Goal: Task Accomplishment & Management: Manage account settings

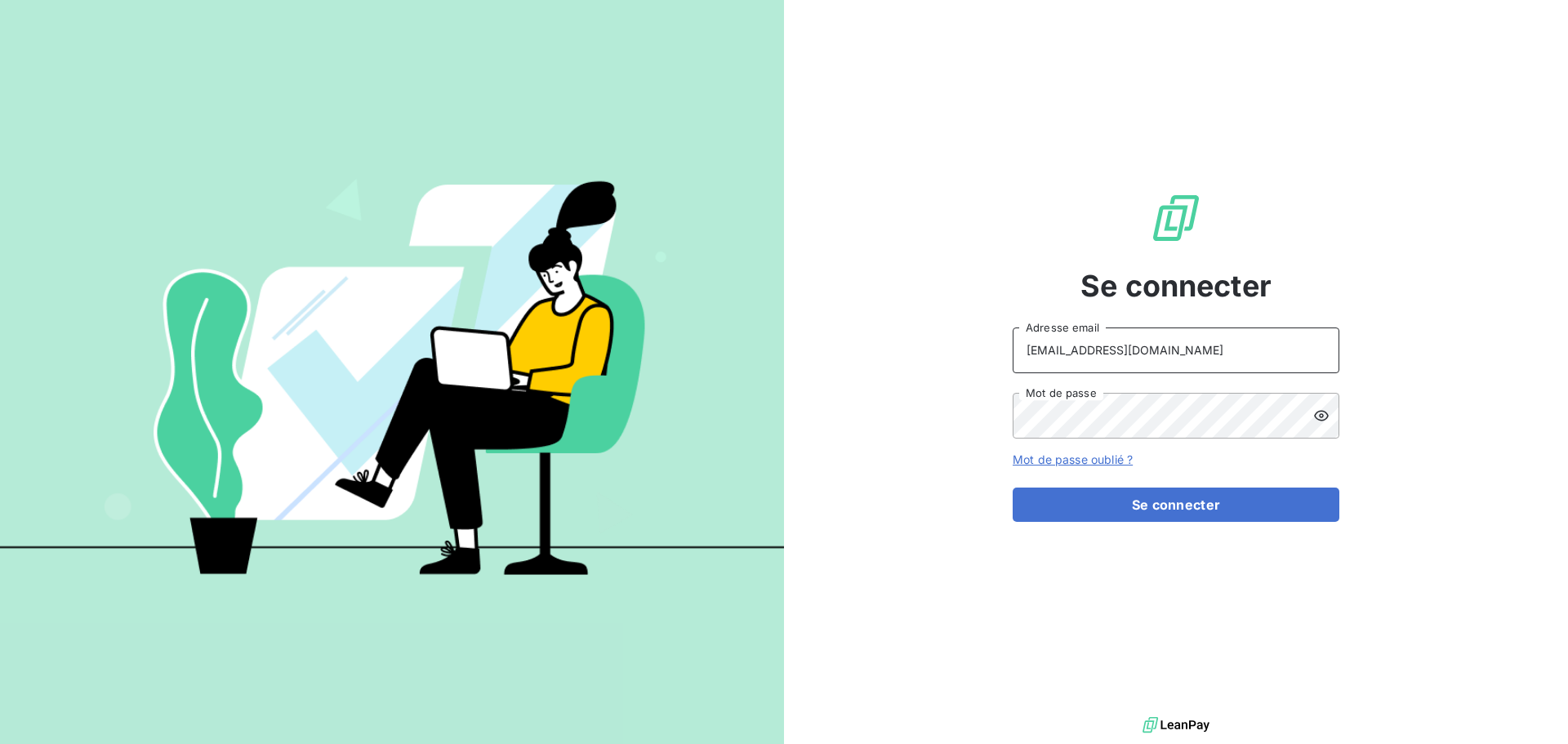
click at [1157, 361] on input "[EMAIL_ADDRESS][DOMAIN_NAME]" at bounding box center [1175, 350] width 327 height 45
type input "[EMAIL_ADDRESS][DOMAIN_NAME]"
click at [1187, 506] on button "Se connecter" at bounding box center [1175, 504] width 327 height 34
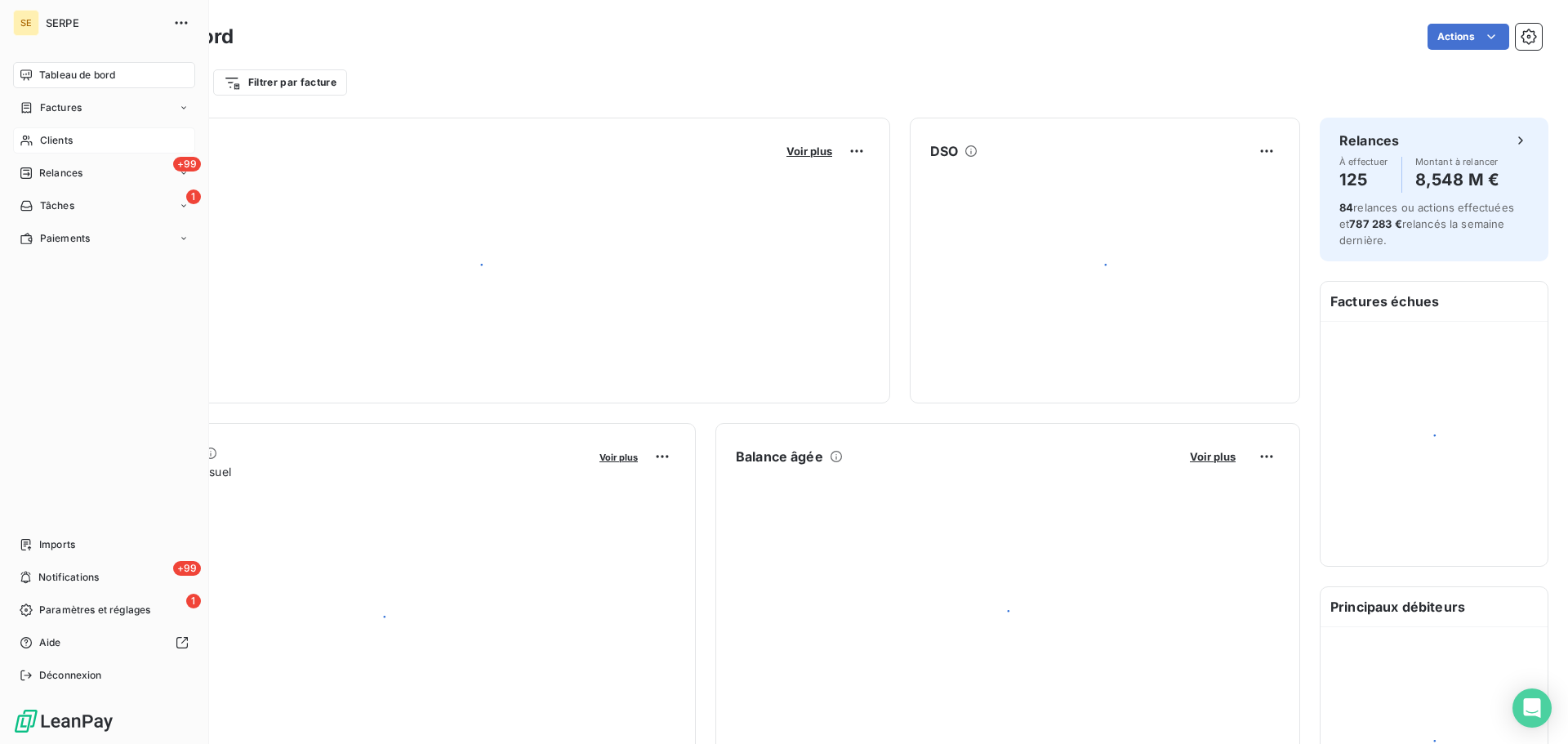
click at [81, 145] on div "Clients" at bounding box center [104, 141] width 182 height 26
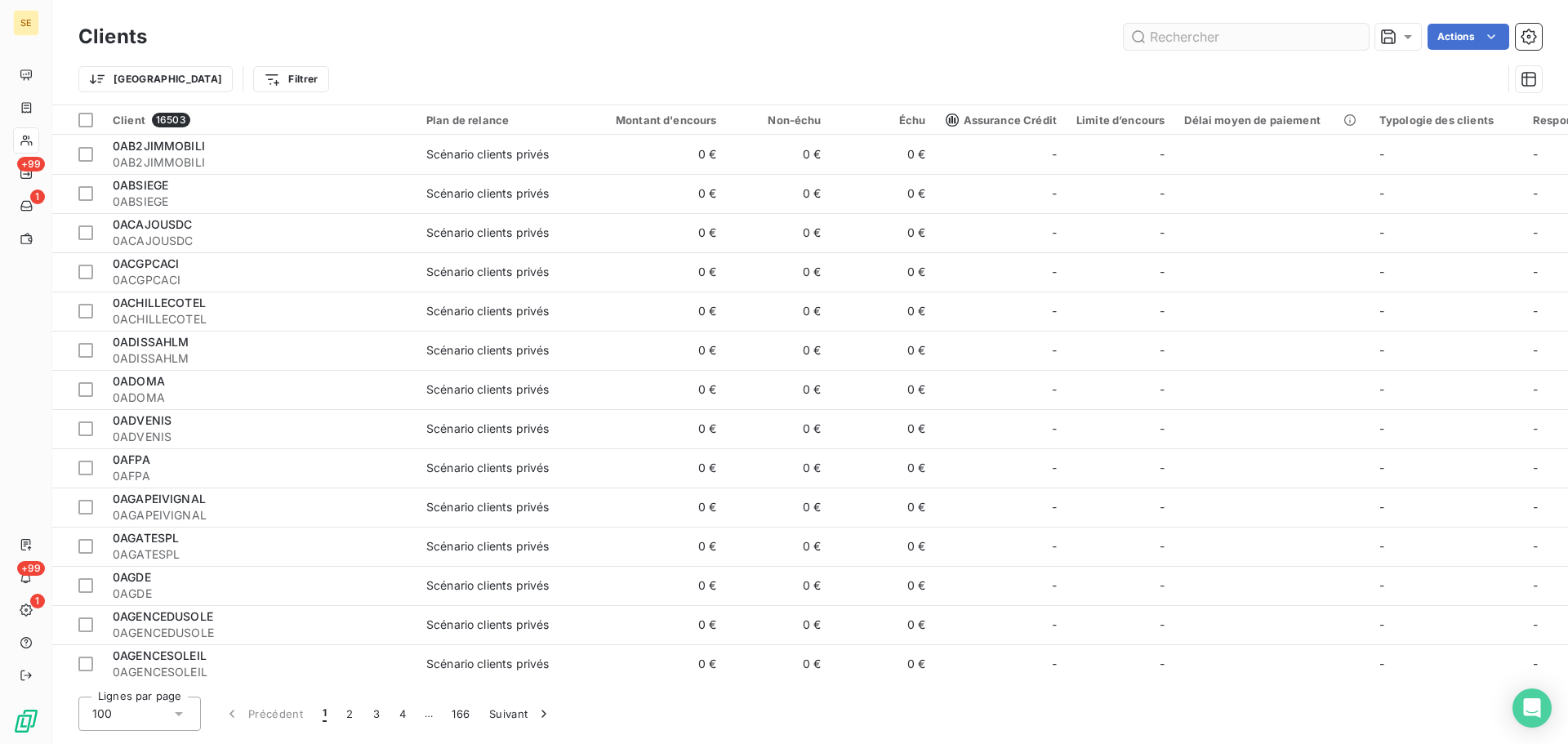
click at [1191, 45] on input "text" at bounding box center [1246, 37] width 245 height 26
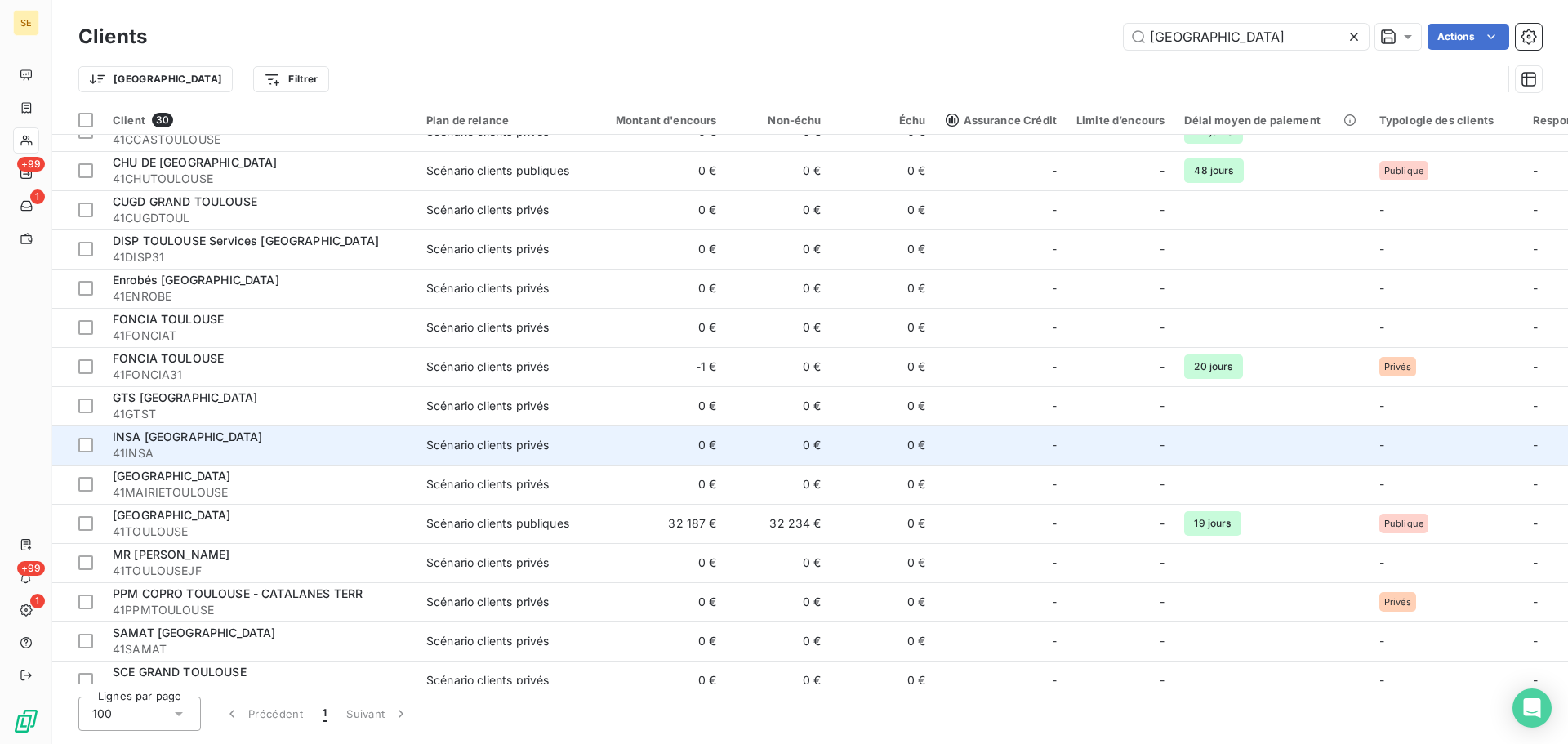
scroll to position [635, 0]
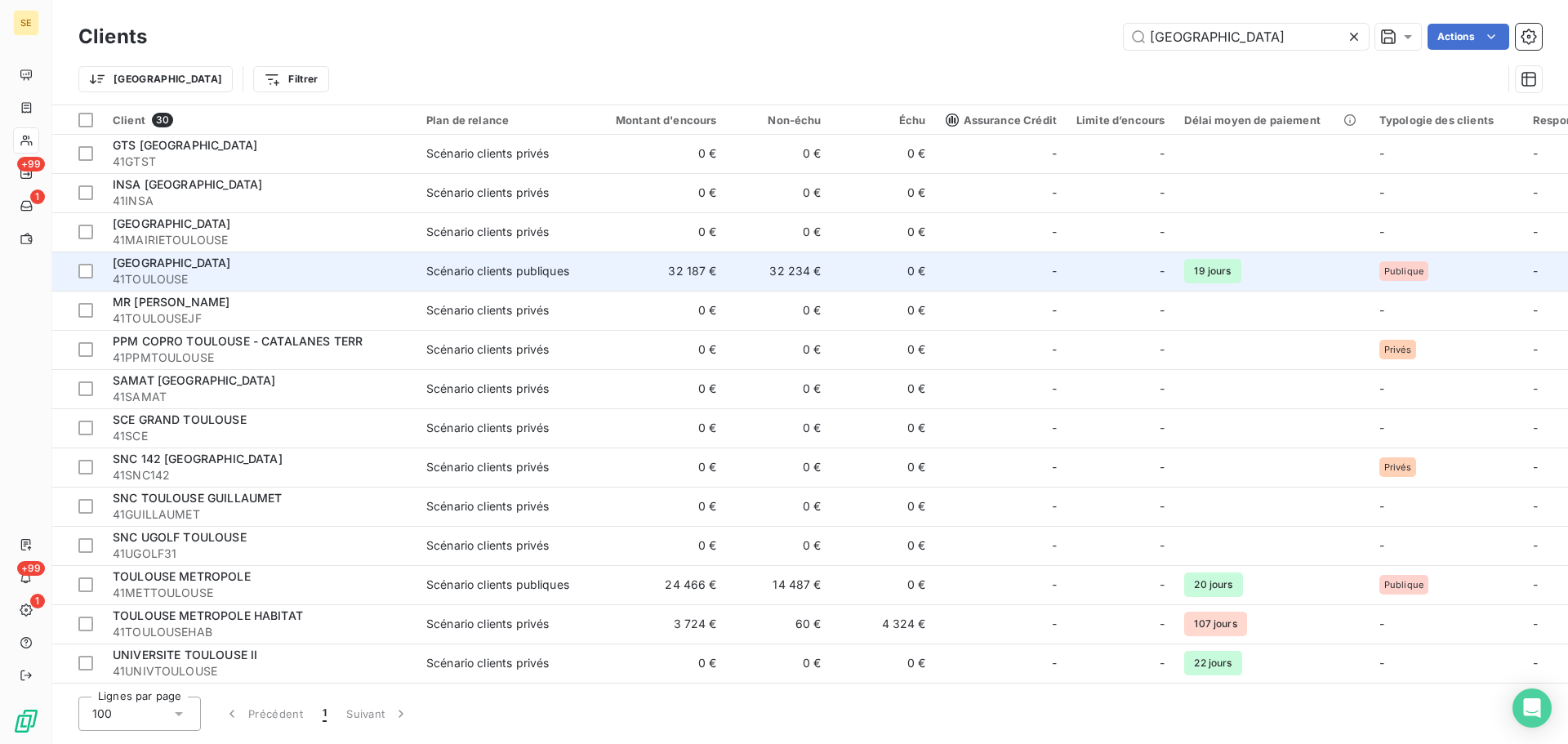
type input "[GEOGRAPHIC_DATA]"
click at [367, 258] on div "[GEOGRAPHIC_DATA]" at bounding box center [259, 263] width 294 height 17
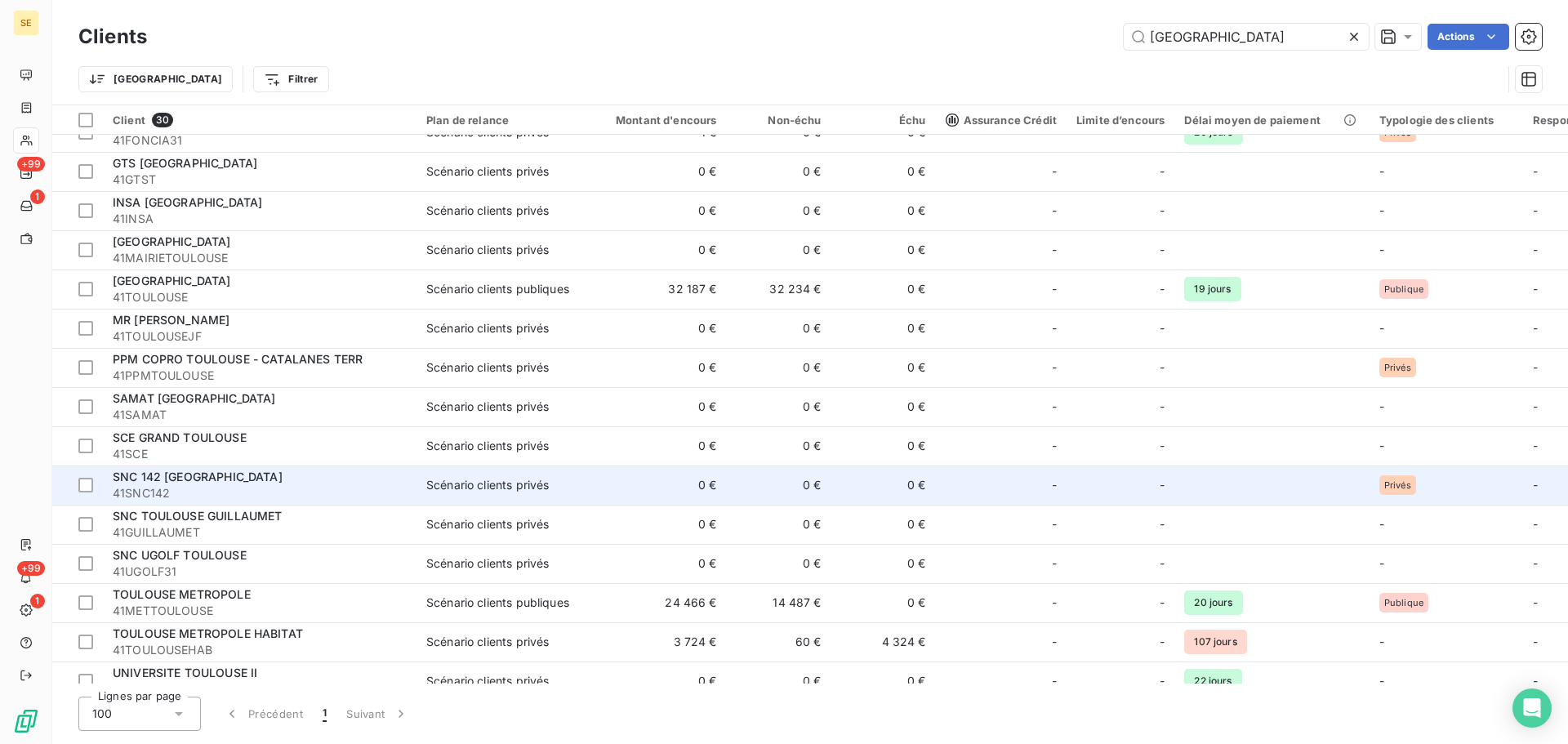
scroll to position [635, 0]
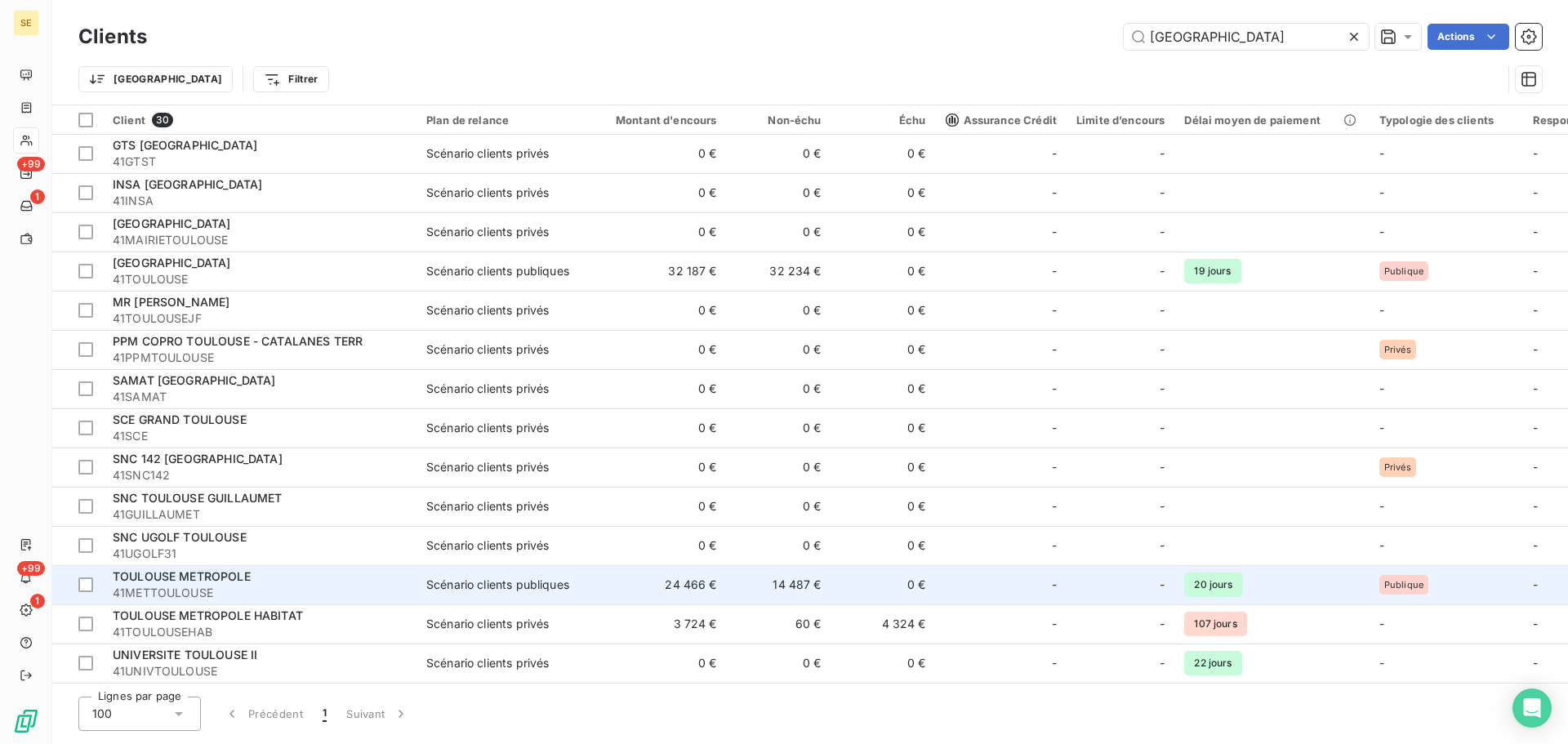
click at [580, 576] on td "Scénario clients publiques" at bounding box center [501, 585] width 169 height 39
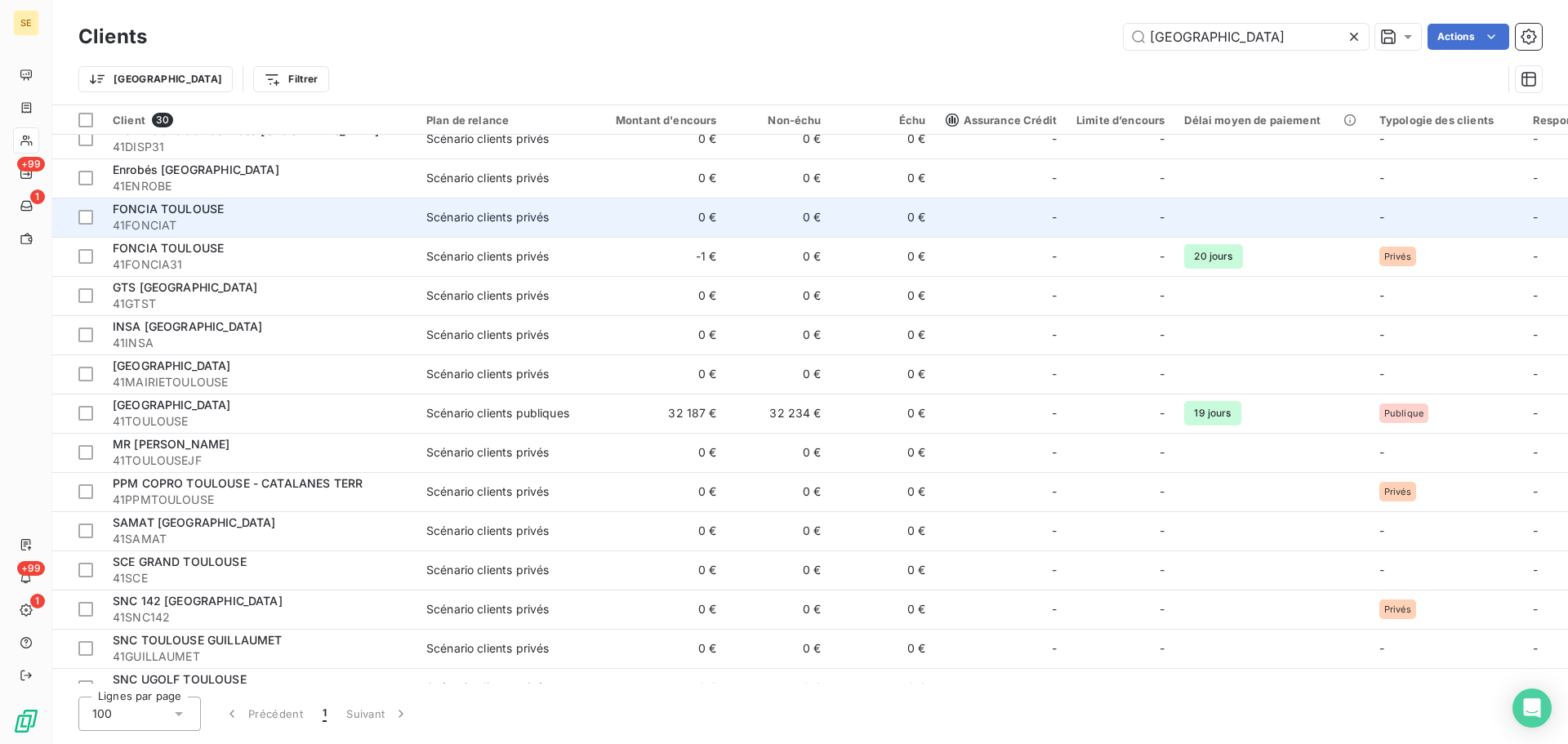
scroll to position [635, 0]
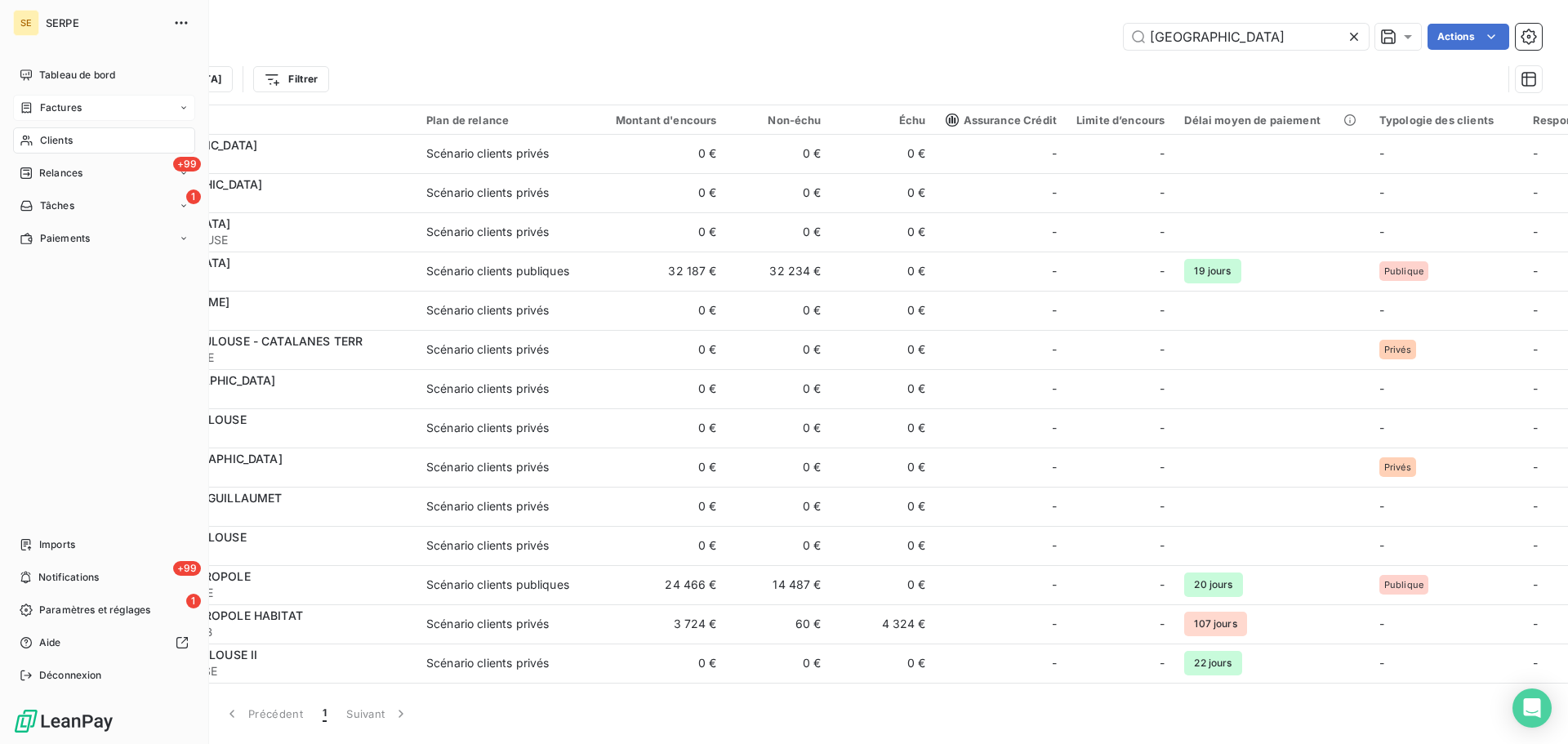
click at [31, 108] on icon at bounding box center [26, 107] width 14 height 13
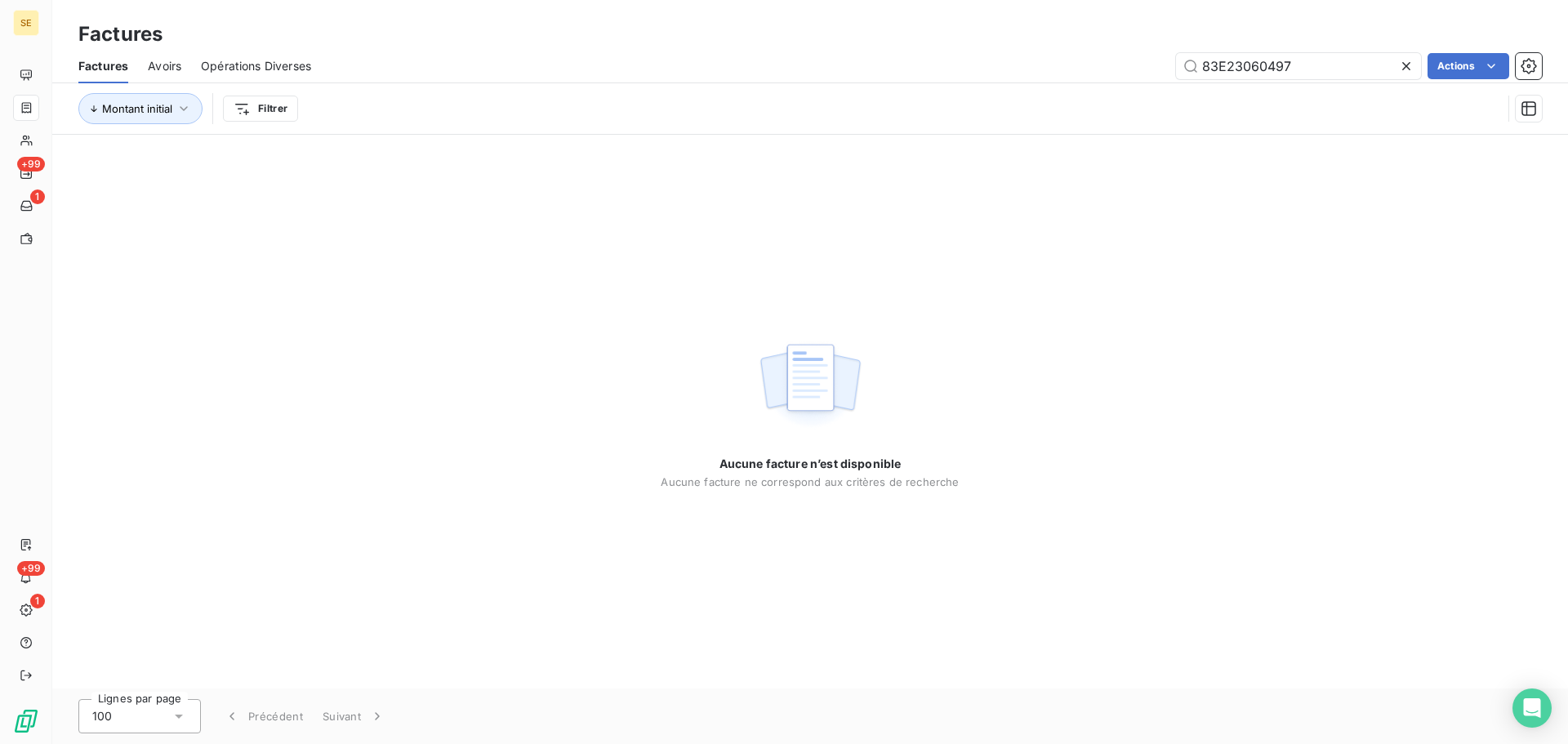
click at [346, 94] on div "Montant initial Filtrer" at bounding box center [790, 109] width 1424 height 32
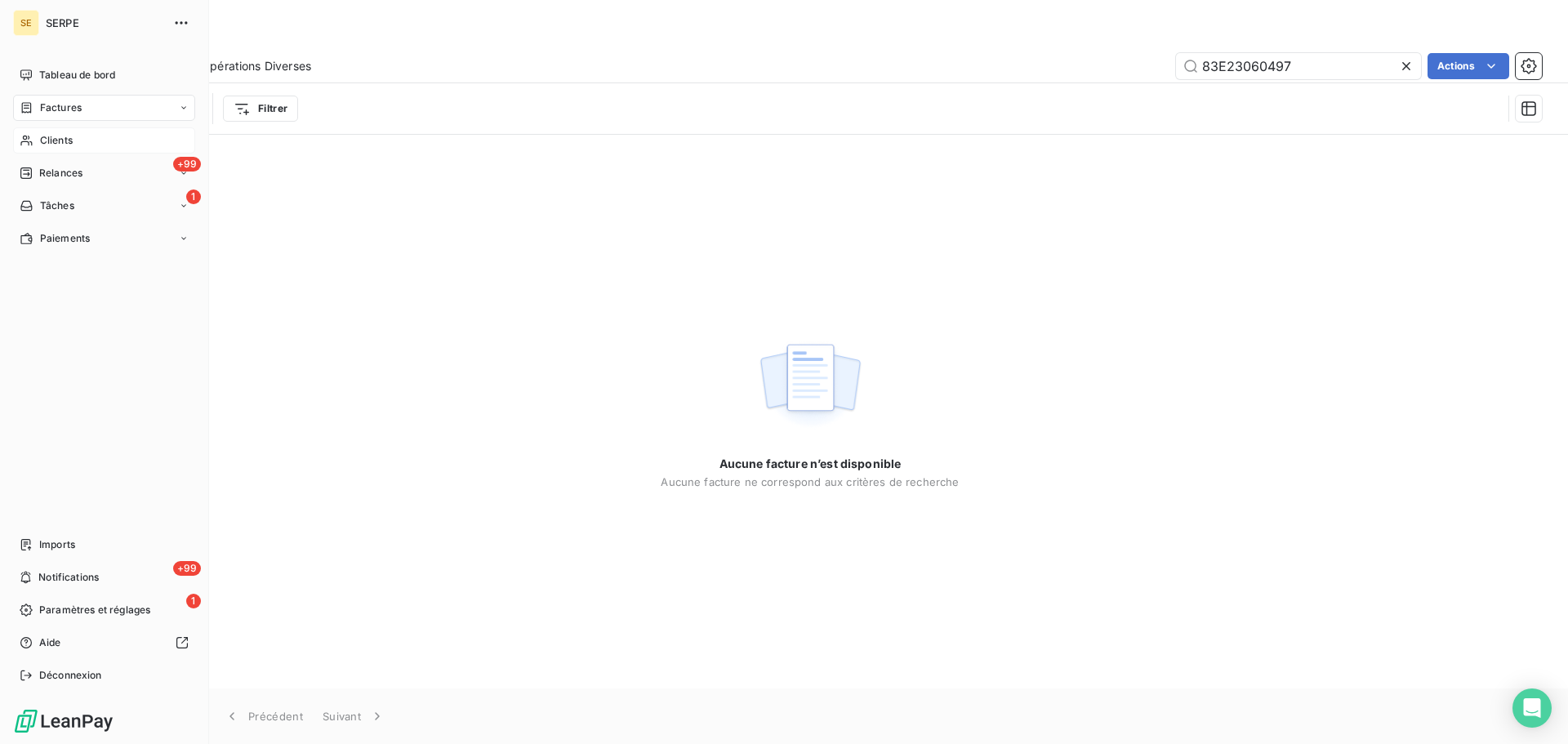
click at [63, 143] on span "Clients" at bounding box center [56, 141] width 32 height 15
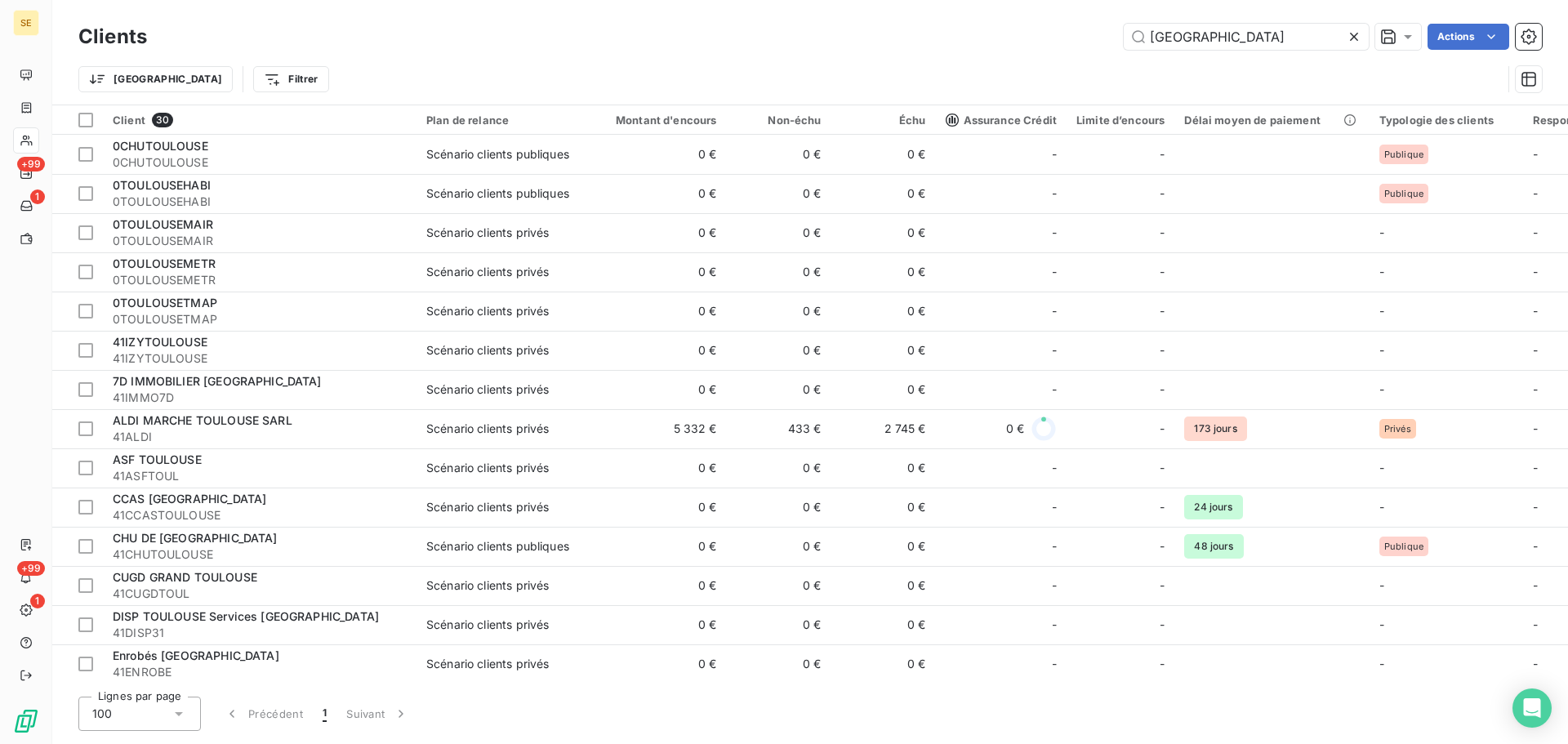
drag, startPoint x: 1227, startPoint y: 44, endPoint x: 1092, endPoint y: 41, distance: 135.0
click at [1092, 41] on div "toulouse Actions" at bounding box center [854, 37] width 1375 height 26
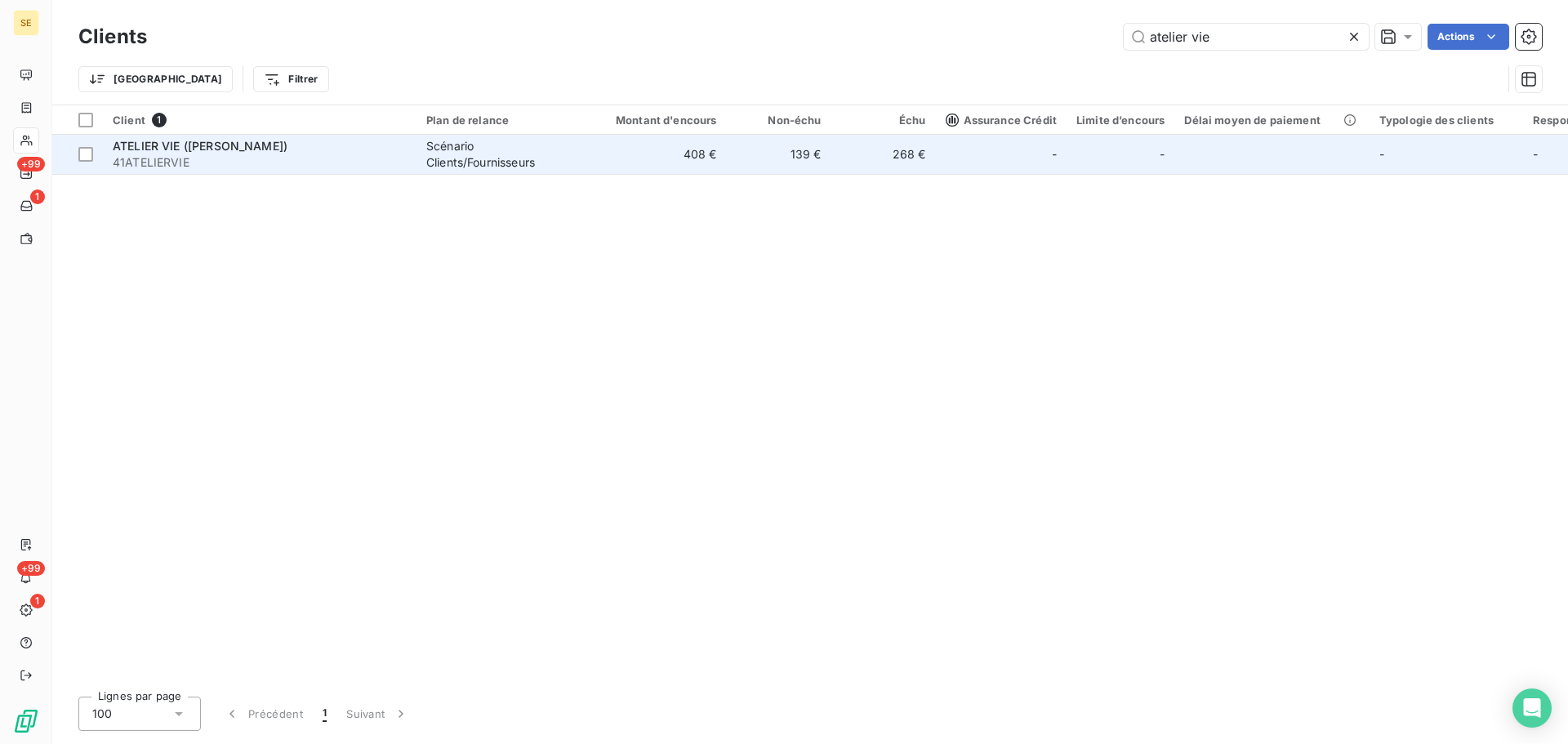
type input "atelier vie"
click at [273, 145] on span "ATELIER VIE ([PERSON_NAME])" at bounding box center [200, 145] width 175 height 14
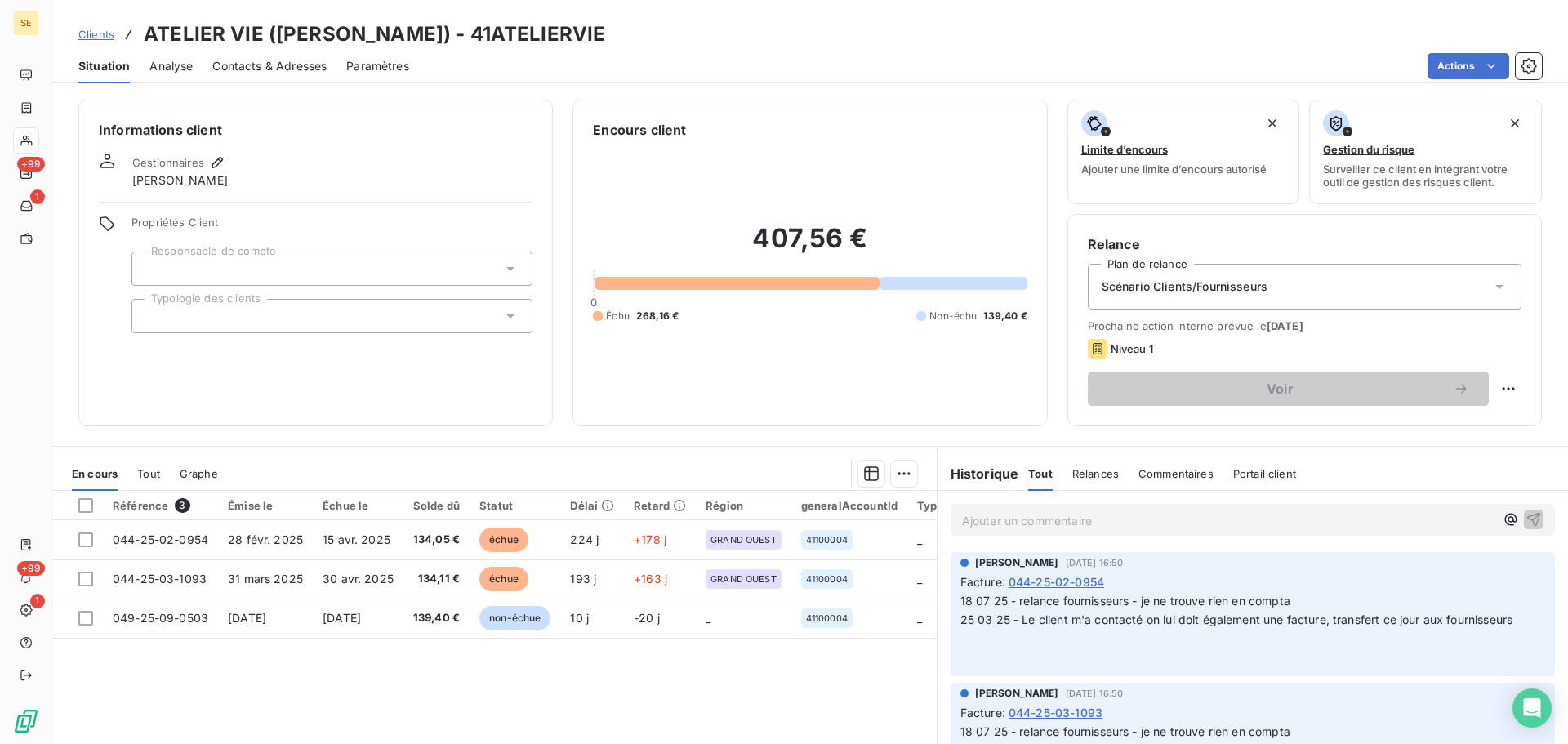
click at [1098, 641] on p "18 07 25 - relance fournisseurs - je ne trouve rien en compta 25 03 25 - Le cli…" at bounding box center [1252, 629] width 584 height 75
click at [248, 74] on div "Contacts & Adresses" at bounding box center [269, 66] width 114 height 34
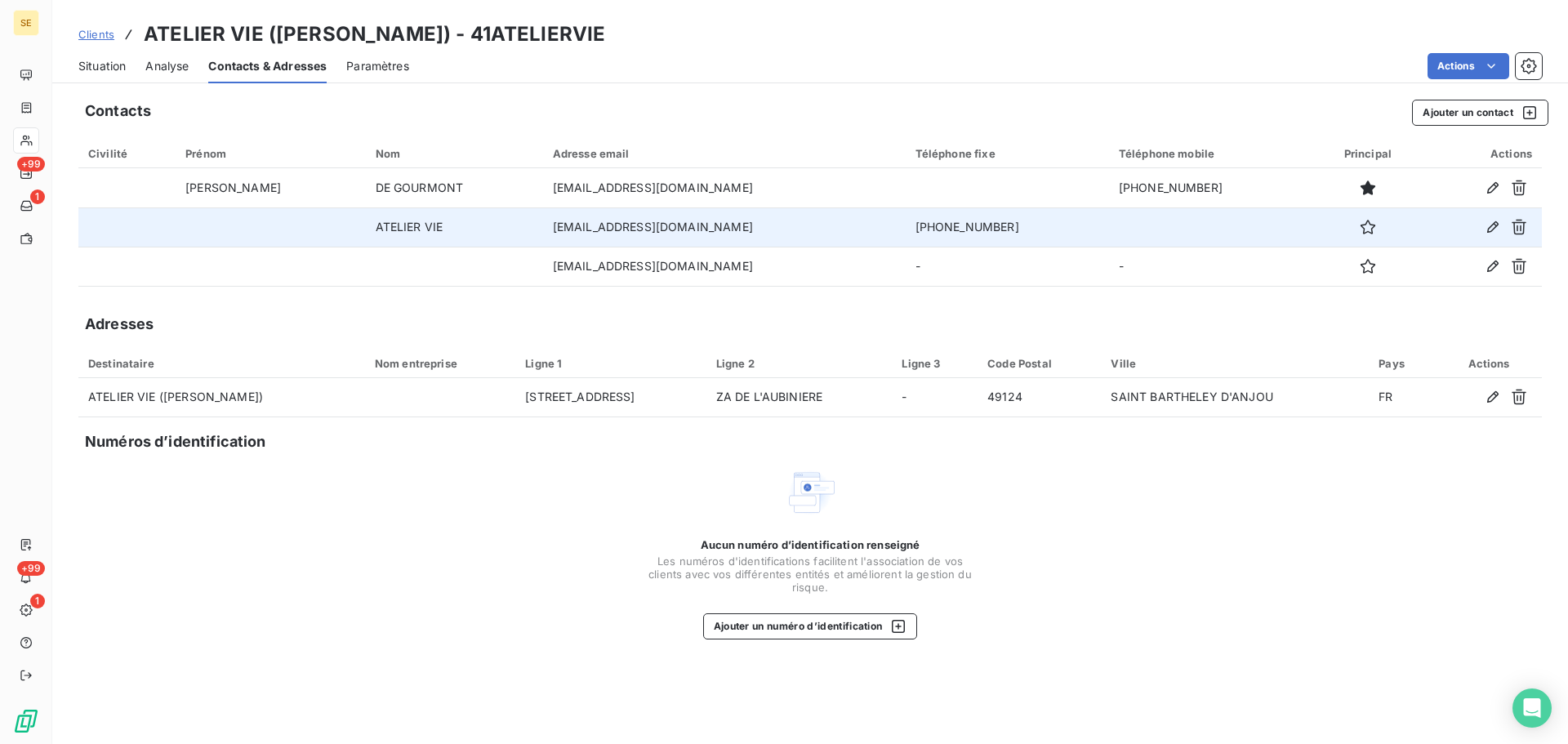
click at [942, 221] on td "[PHONE_NUMBER]" at bounding box center [1008, 227] width 204 height 39
copy td "[PHONE_NUMBER]"
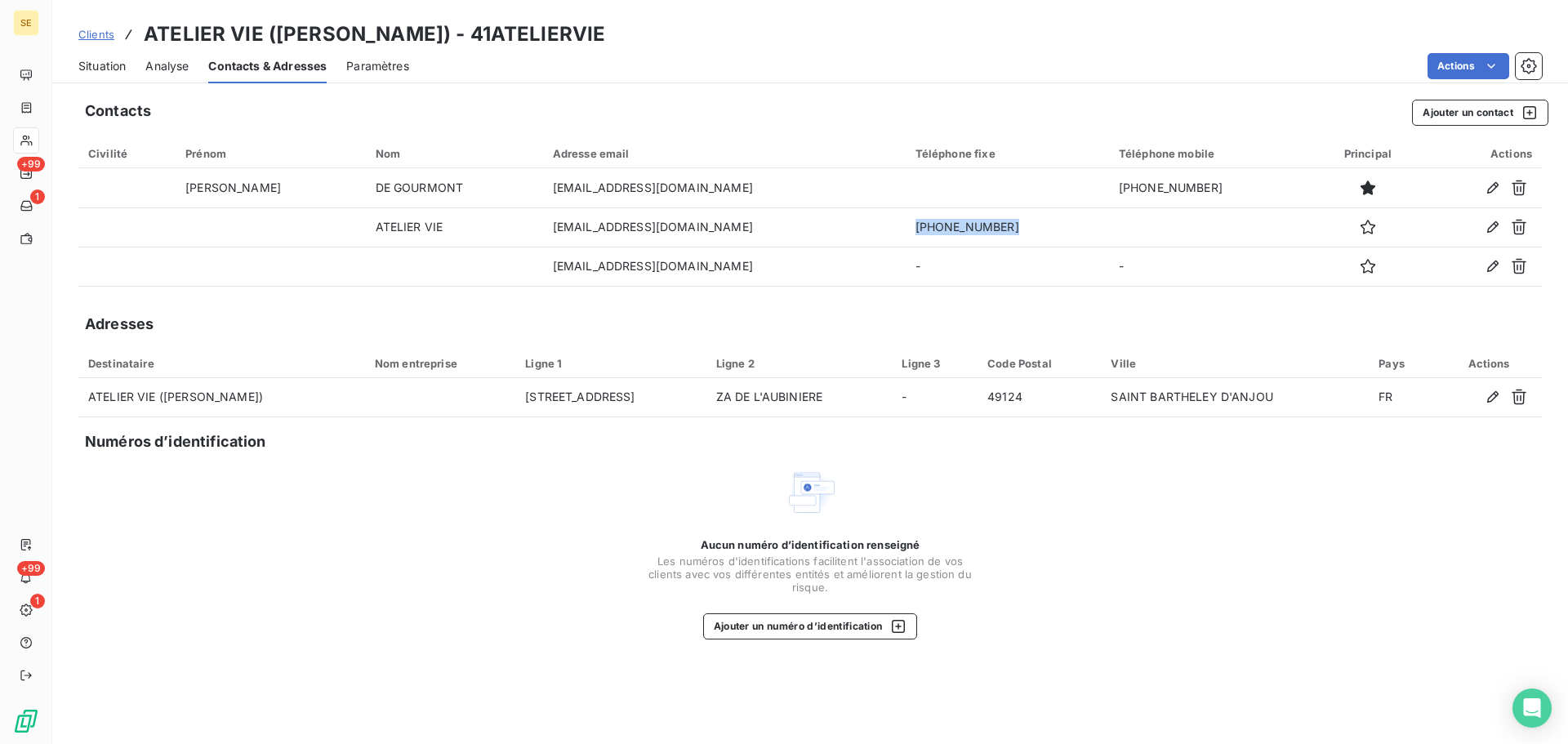
click at [114, 63] on span "Situation" at bounding box center [102, 67] width 47 height 17
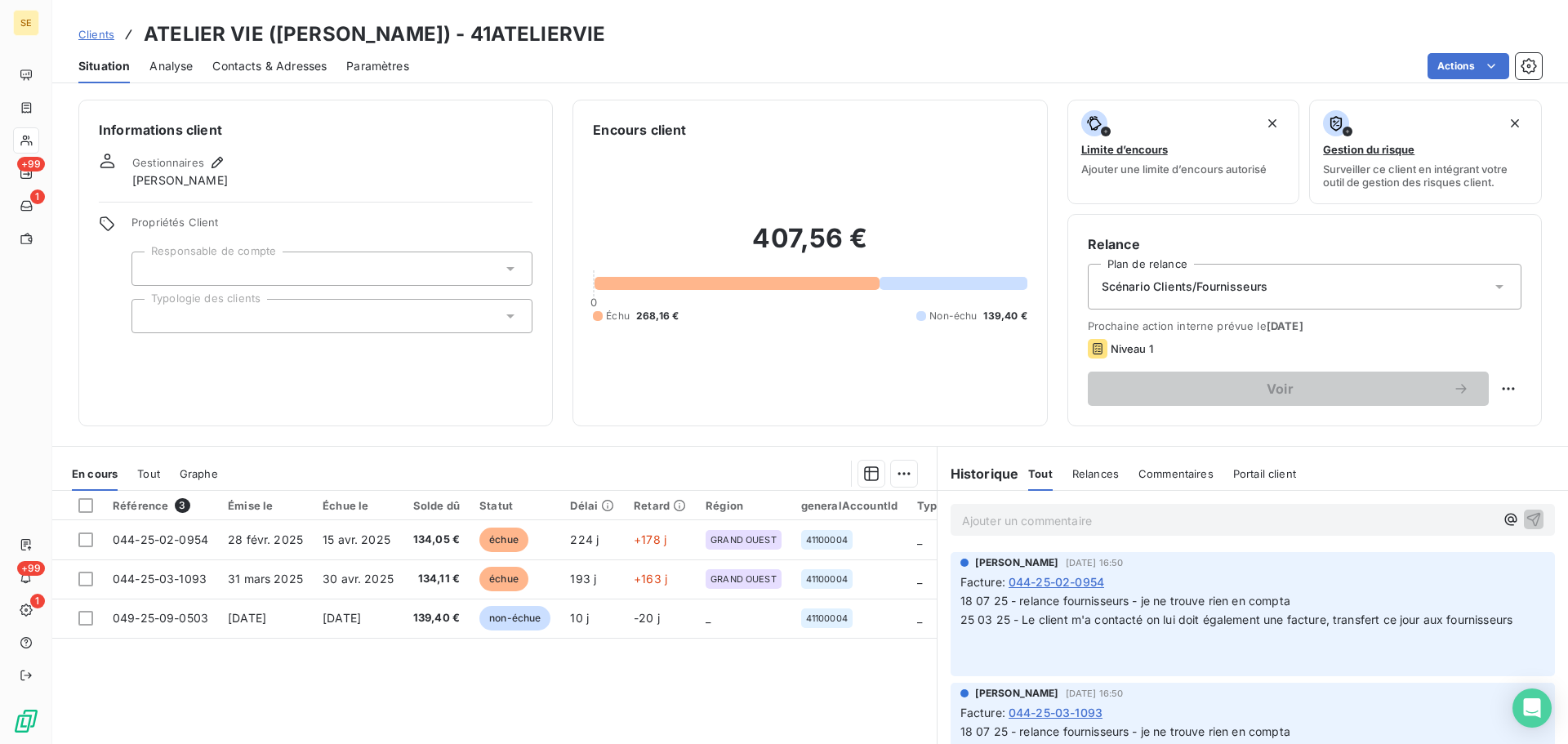
click at [272, 58] on span "Contacts & Adresses" at bounding box center [269, 67] width 114 height 17
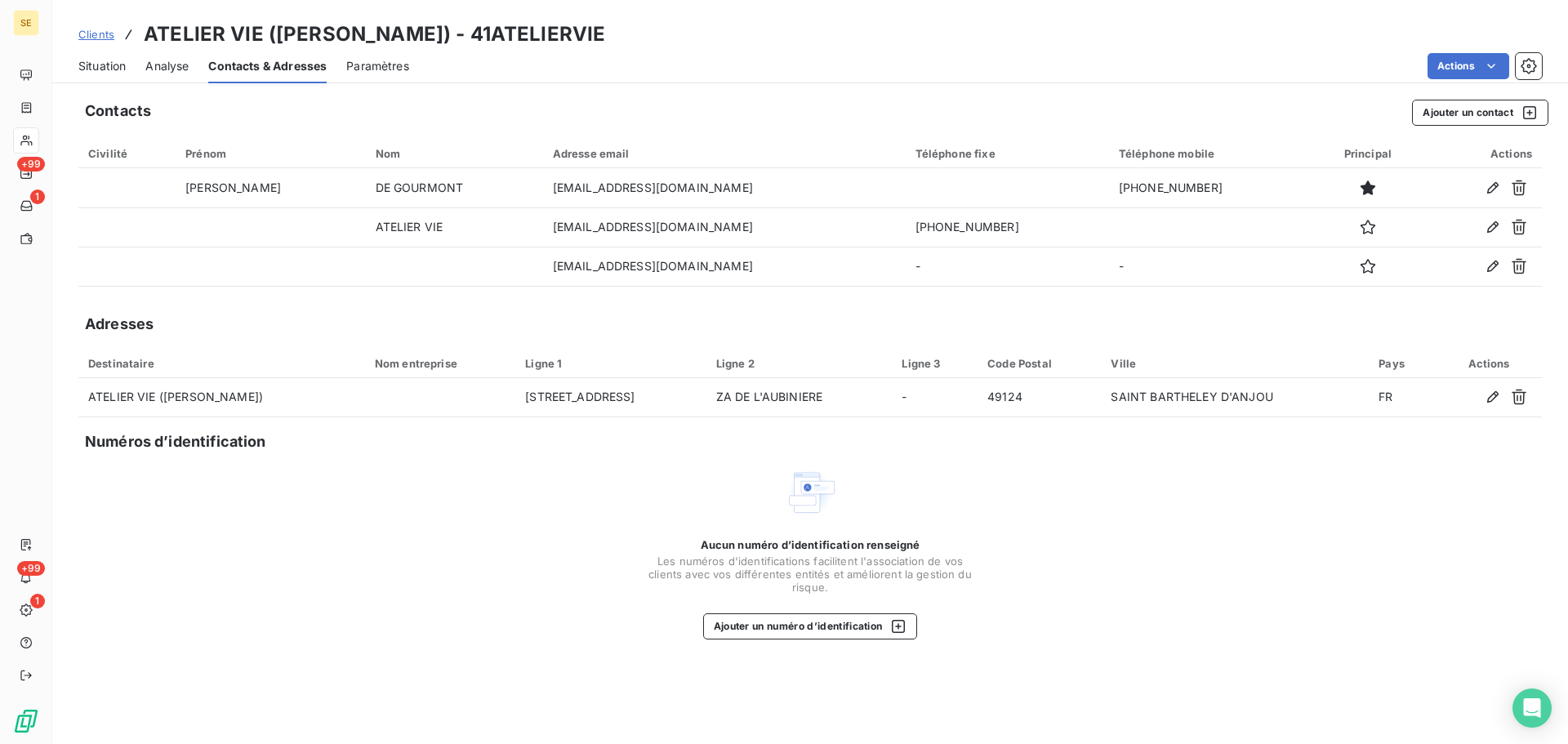
click at [113, 76] on div "Situation" at bounding box center [102, 66] width 47 height 34
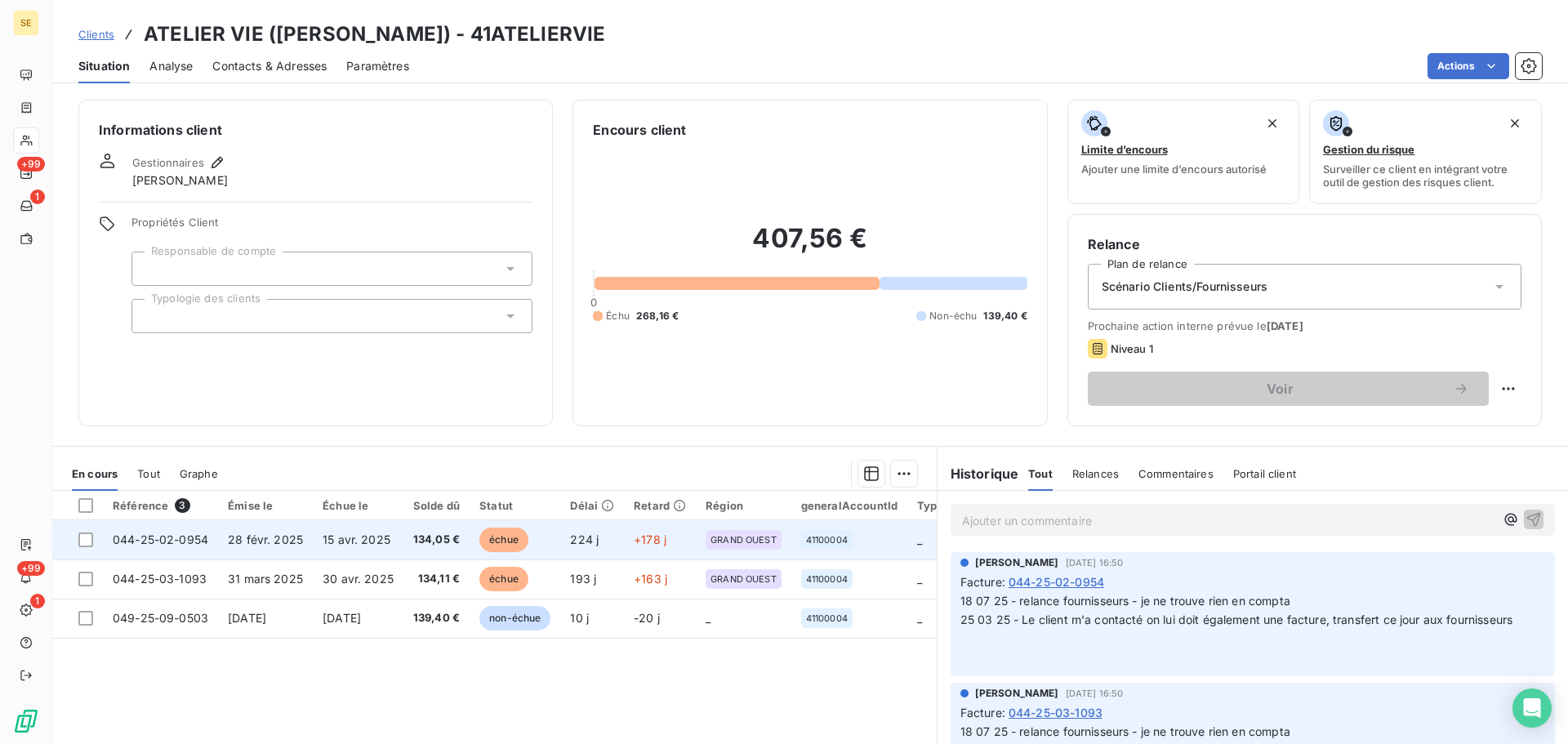
click at [399, 538] on td "15 avr. 2025" at bounding box center [358, 540] width 91 height 39
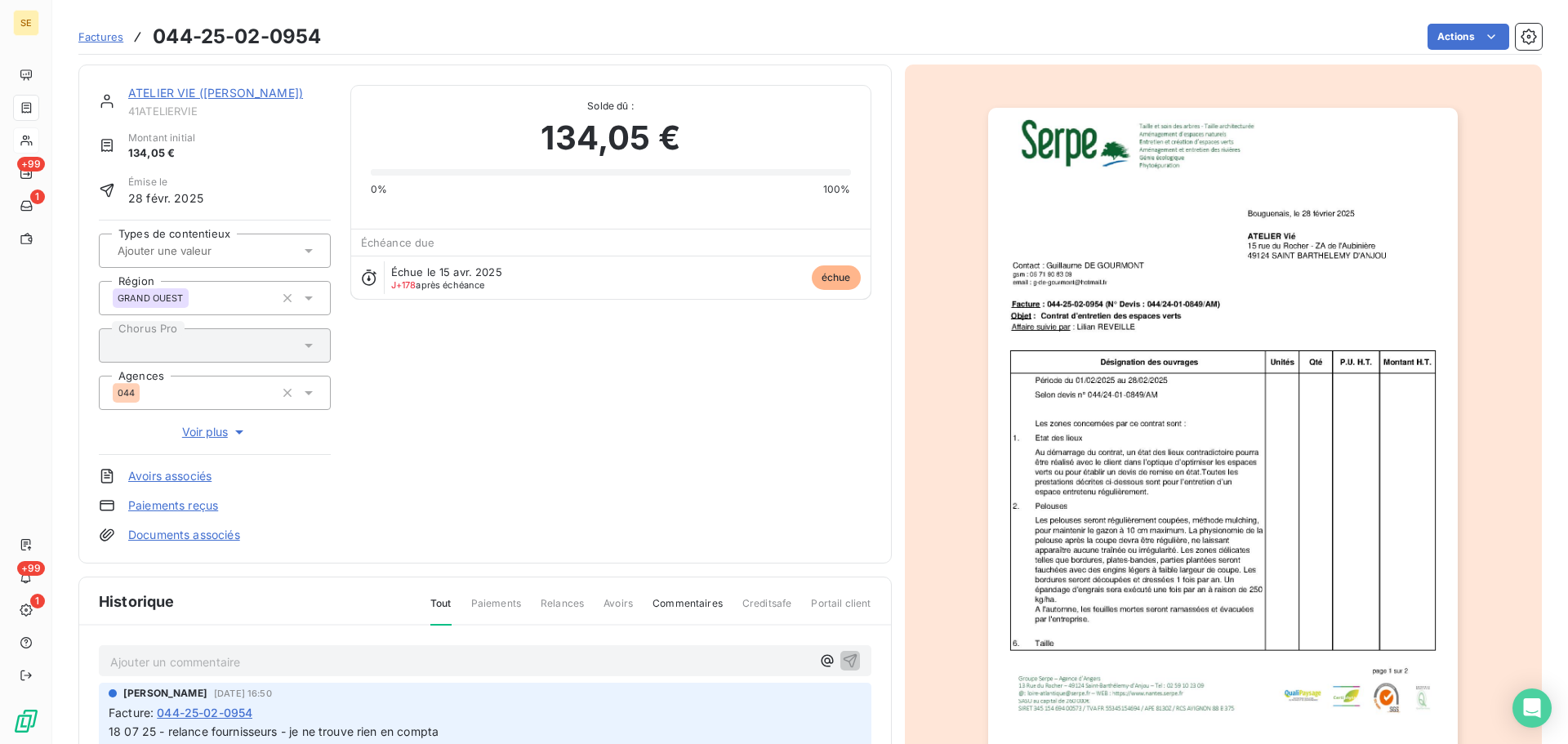
scroll to position [238, 0]
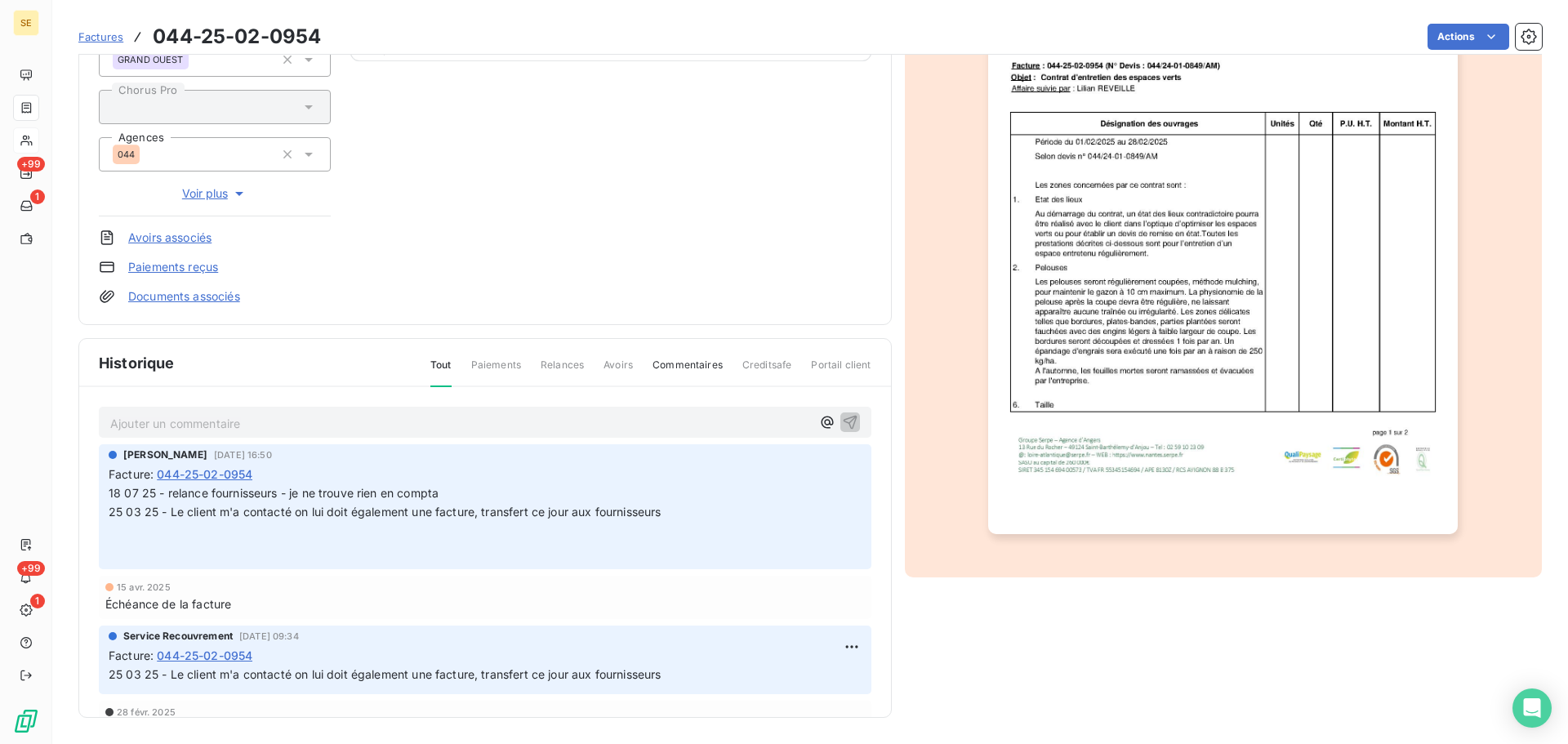
click at [281, 427] on p "Ajouter un commentaire ﻿" at bounding box center [460, 423] width 700 height 20
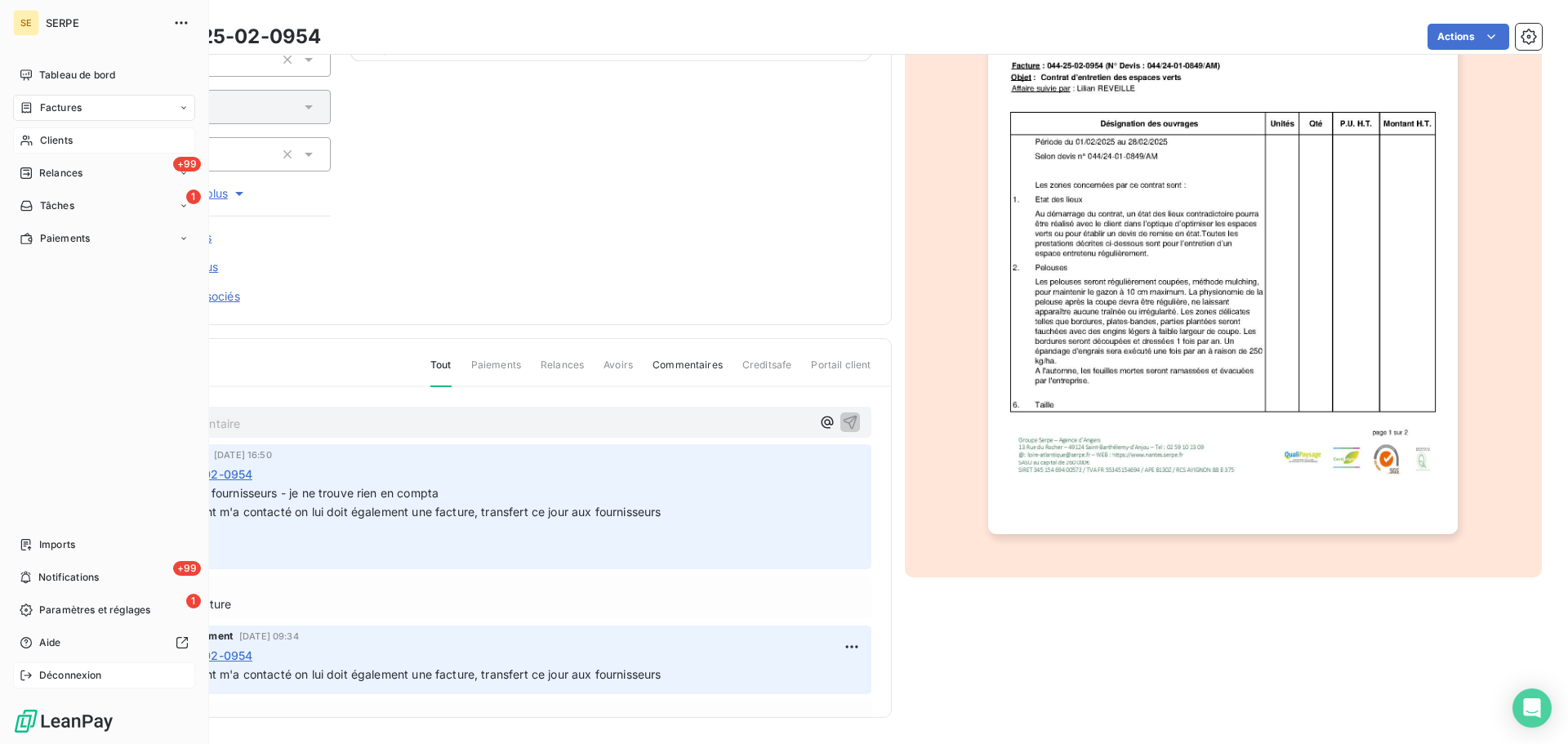
click at [44, 669] on span "Déconnexion" at bounding box center [70, 675] width 63 height 15
